Goal: Information Seeking & Learning: Learn about a topic

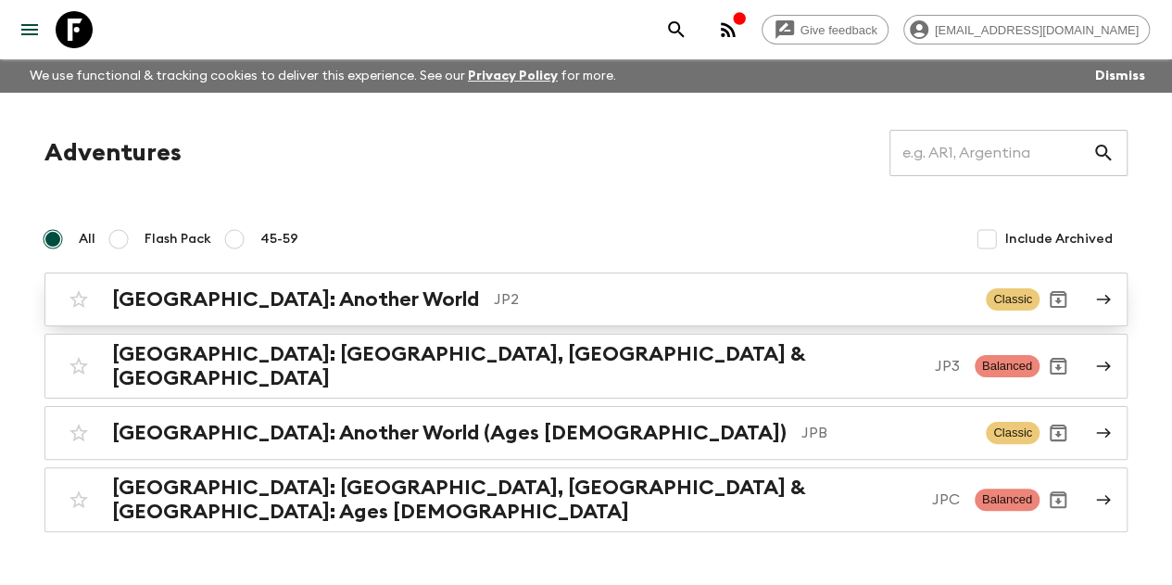
click at [494, 294] on p "JP2" at bounding box center [732, 299] width 477 height 22
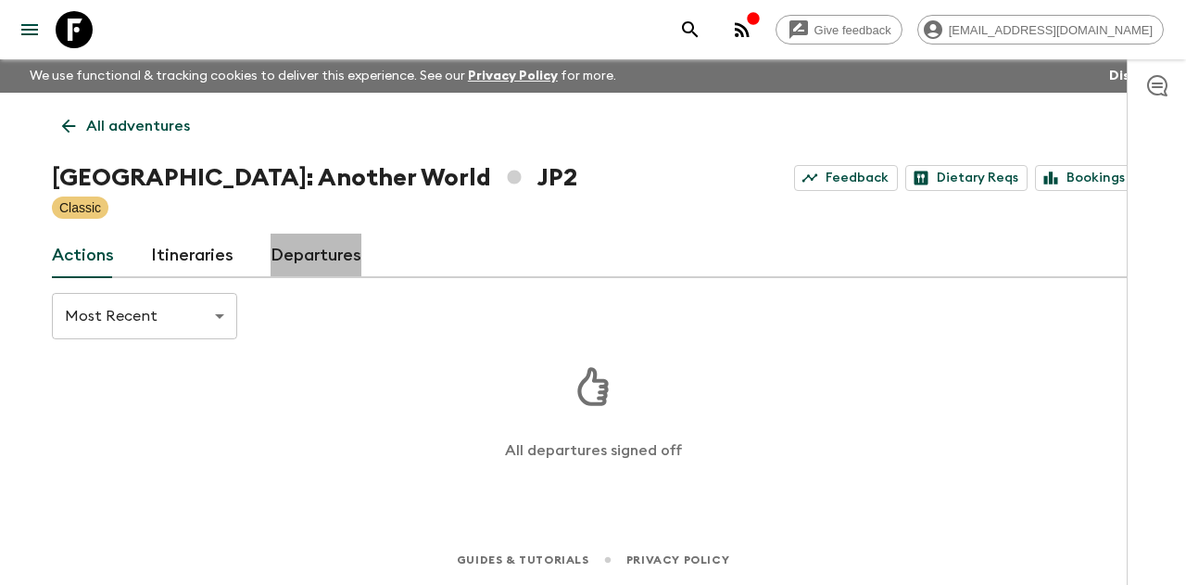
click at [290, 257] on link "Departures" at bounding box center [316, 255] width 91 height 44
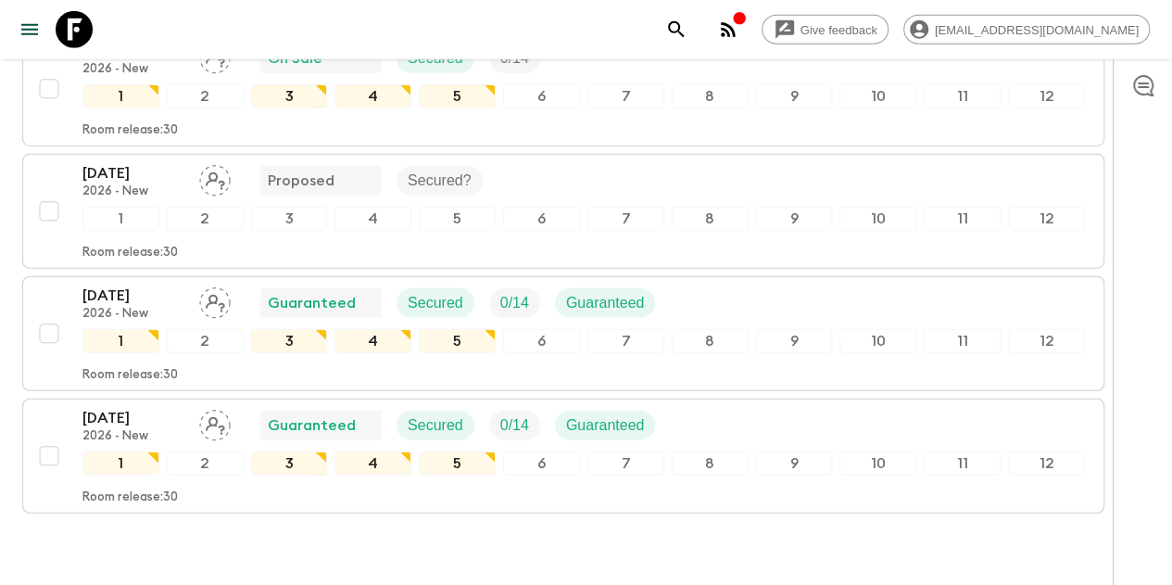
scroll to position [9315, 0]
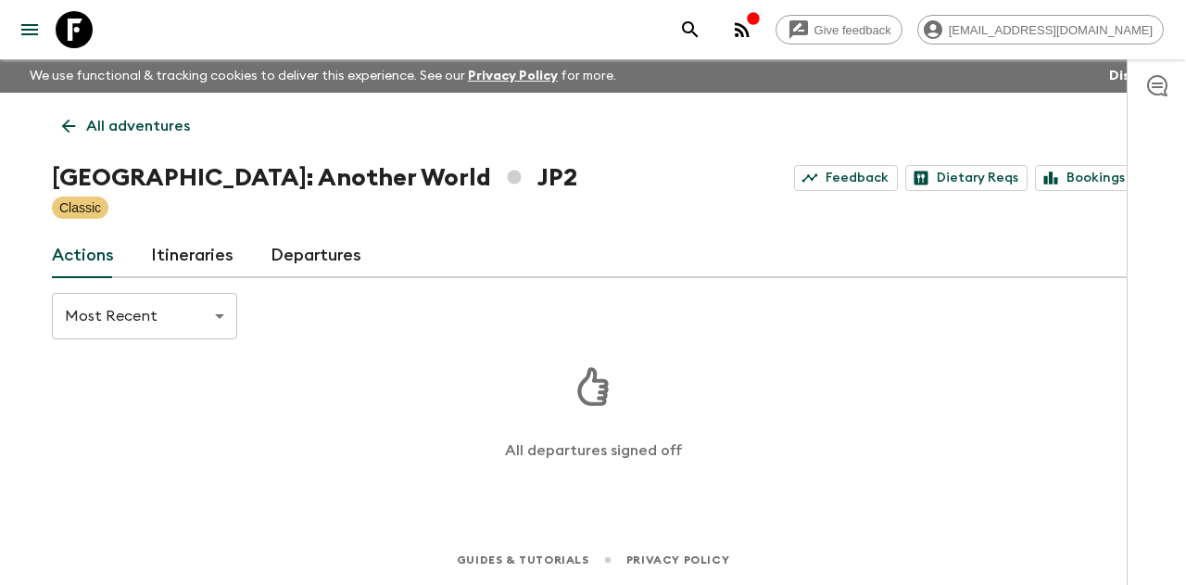
click at [57, 112] on link "All adventures" at bounding box center [126, 125] width 148 height 37
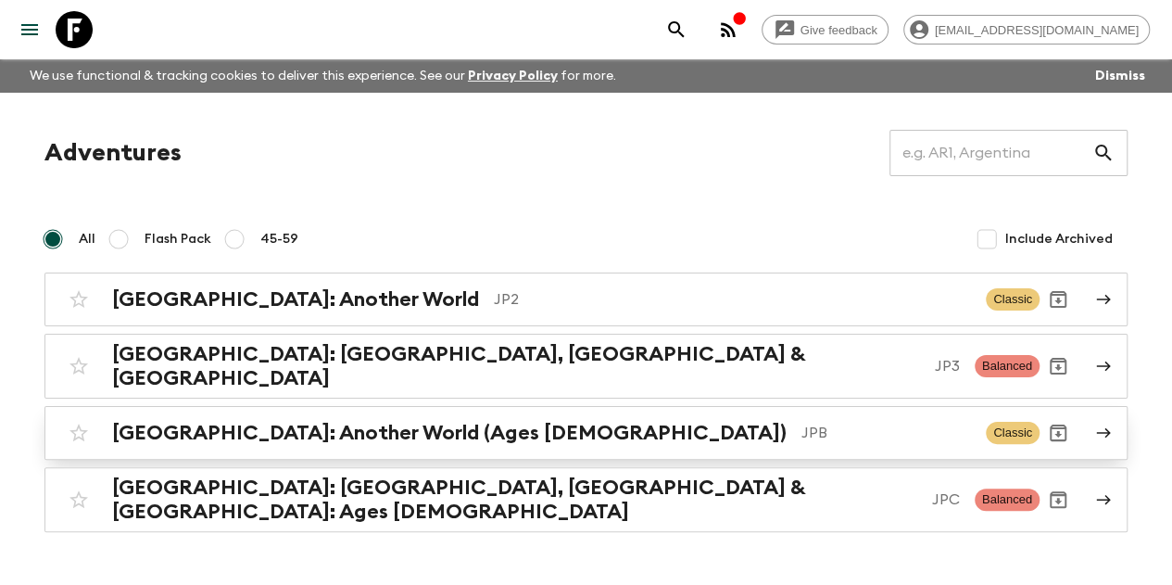
click at [255, 431] on h2 "[GEOGRAPHIC_DATA]: Another World (Ages [DEMOGRAPHIC_DATA])" at bounding box center [449, 433] width 675 height 24
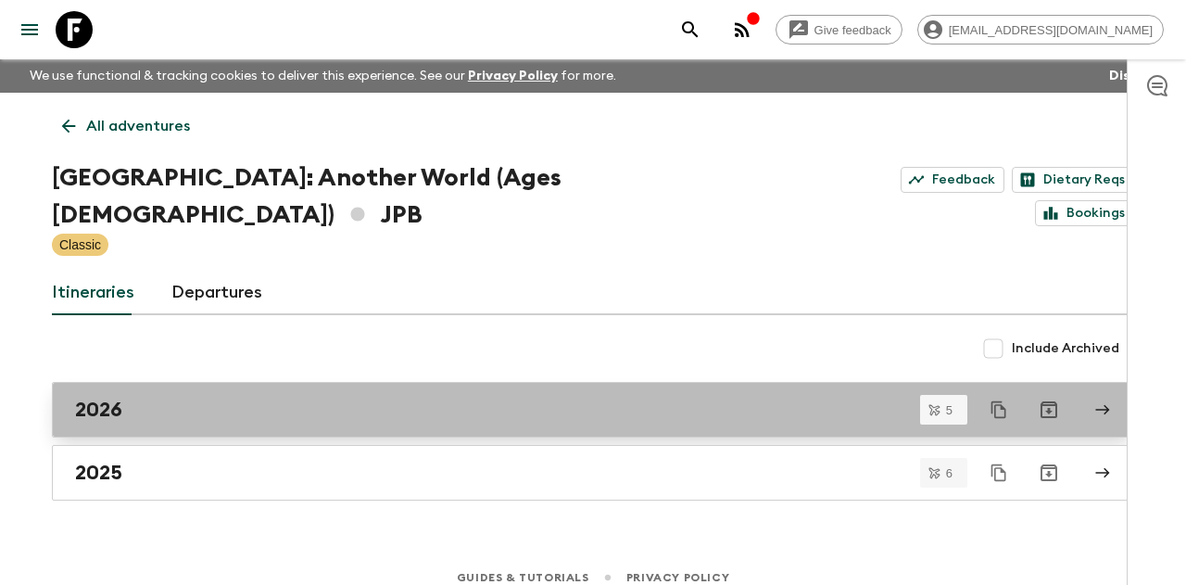
click at [245, 397] on div "2026" at bounding box center [575, 409] width 1001 height 24
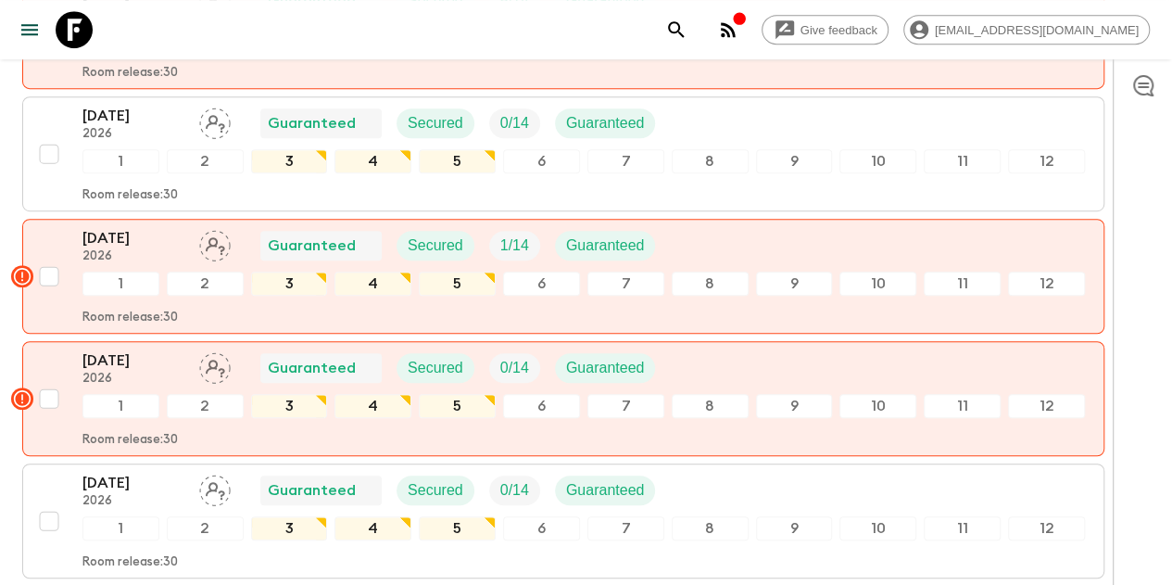
scroll to position [428, 0]
